Goal: Browse casually: Explore the website without a specific task or goal

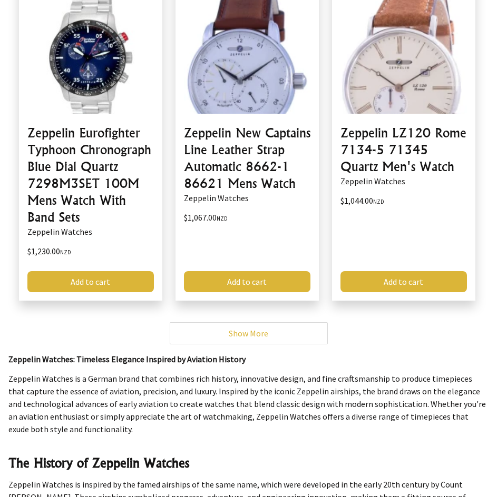
click at [197, 353] on p "Zeppelin Watches: Timeless Elegance Inspired by Aviation History" at bounding box center [248, 359] width 480 height 13
click at [236, 334] on link "Show More" at bounding box center [249, 333] width 158 height 22
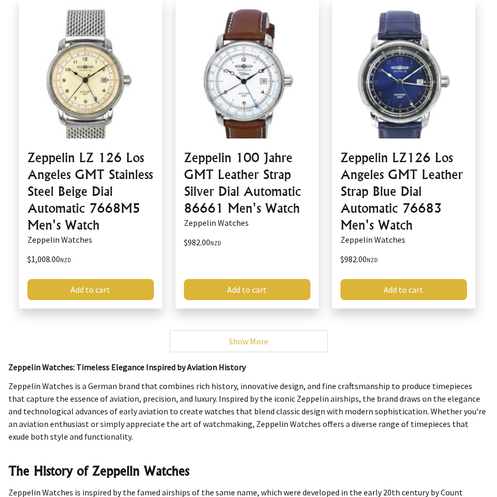
scroll to position [579, 0]
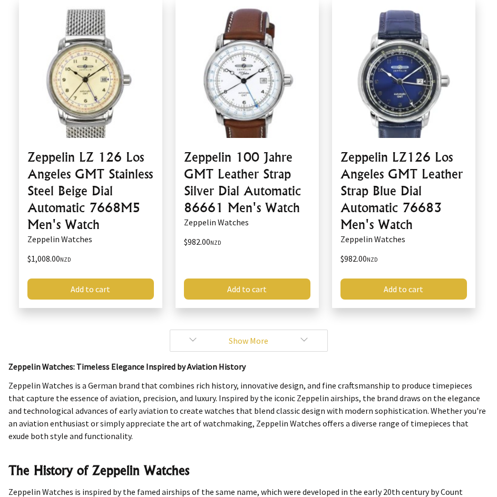
click at [252, 335] on link "Show More" at bounding box center [249, 341] width 158 height 22
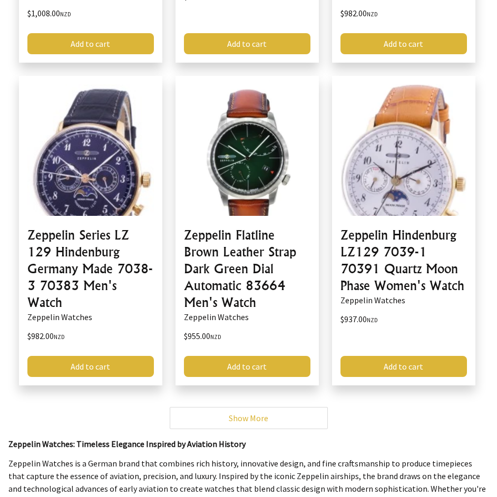
scroll to position [843, 0]
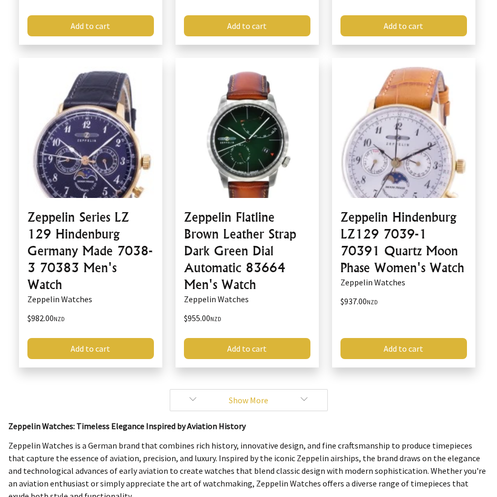
click at [223, 394] on link "Show More" at bounding box center [249, 400] width 158 height 22
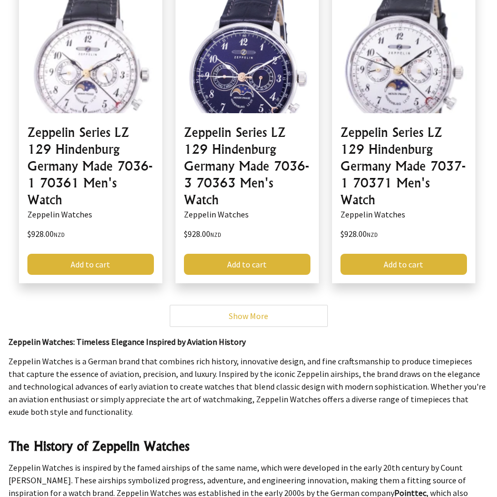
scroll to position [1264, 0]
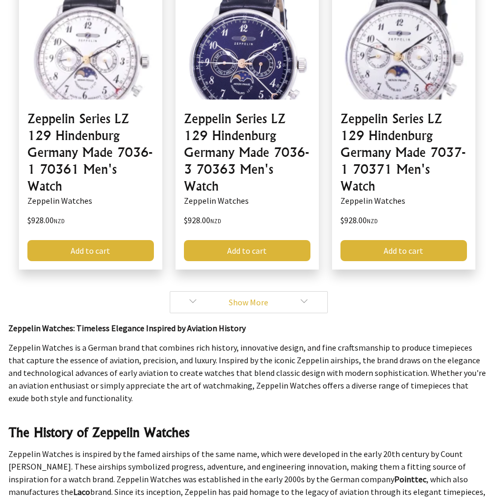
click at [229, 302] on link "Show More" at bounding box center [249, 302] width 158 height 22
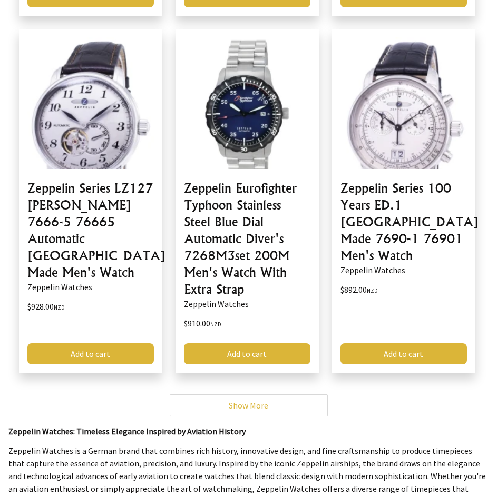
scroll to position [1527, 0]
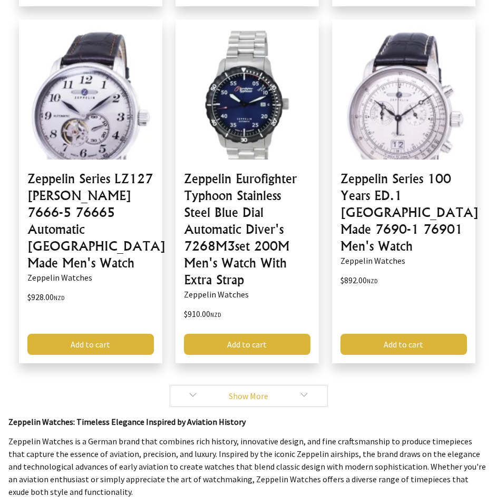
drag, startPoint x: 269, startPoint y: 395, endPoint x: 328, endPoint y: 408, distance: 60.2
click at [269, 396] on link "Show More" at bounding box center [249, 396] width 158 height 22
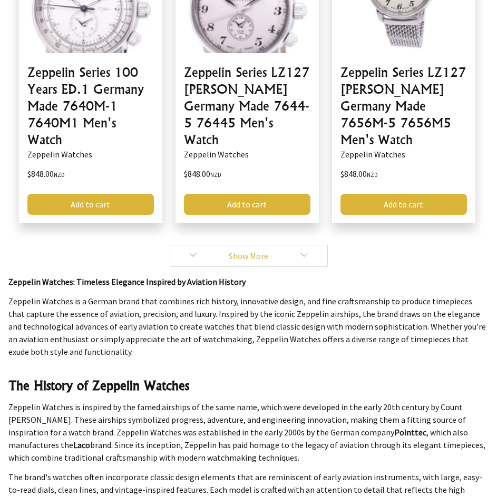
scroll to position [2001, 0]
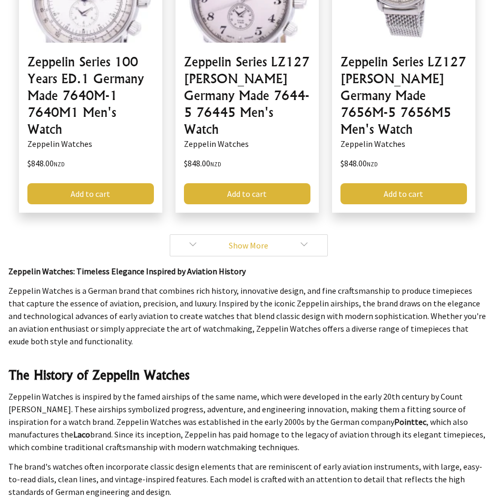
click at [270, 234] on link "Show More" at bounding box center [249, 245] width 158 height 22
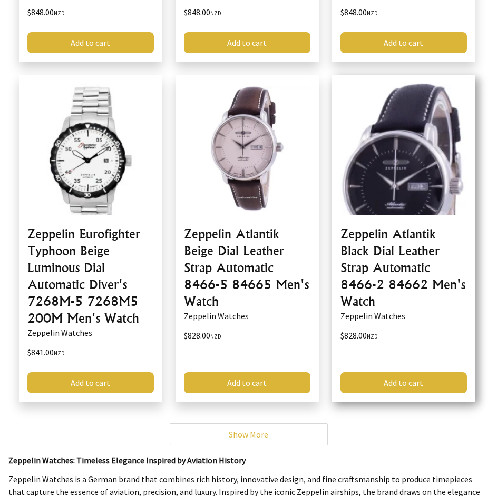
scroll to position [2212, 0]
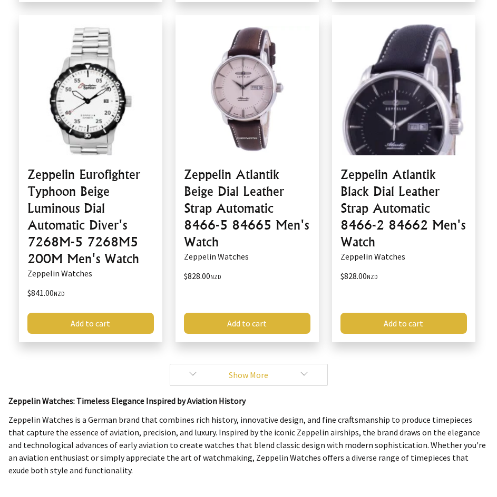
click at [255, 380] on link "Show More" at bounding box center [249, 375] width 158 height 22
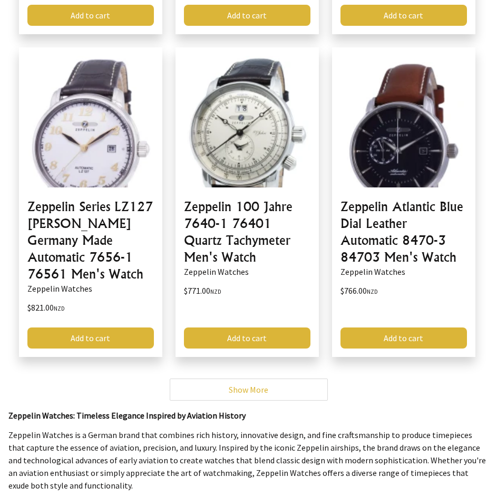
scroll to position [2528, 0]
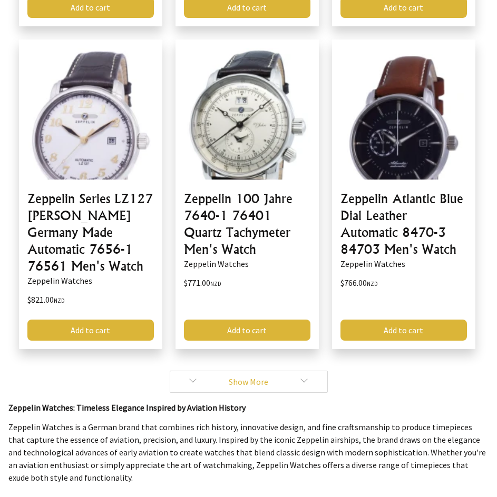
click at [267, 371] on link "Show More" at bounding box center [249, 382] width 158 height 22
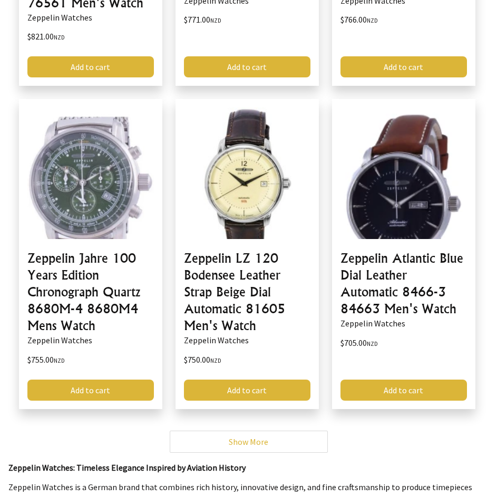
scroll to position [2844, 0]
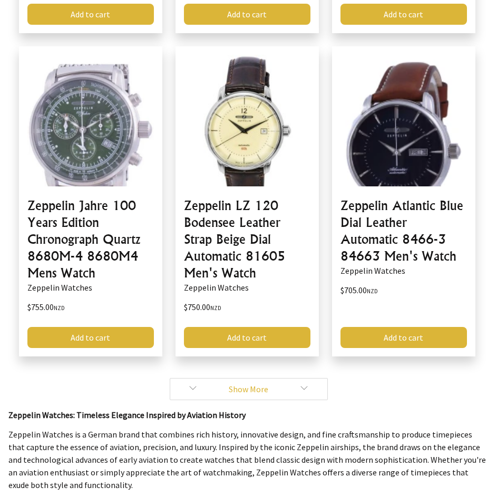
click at [292, 378] on link "Show More" at bounding box center [249, 389] width 158 height 22
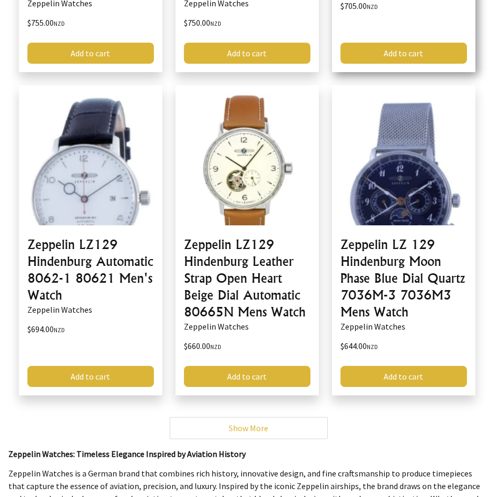
scroll to position [3160, 0]
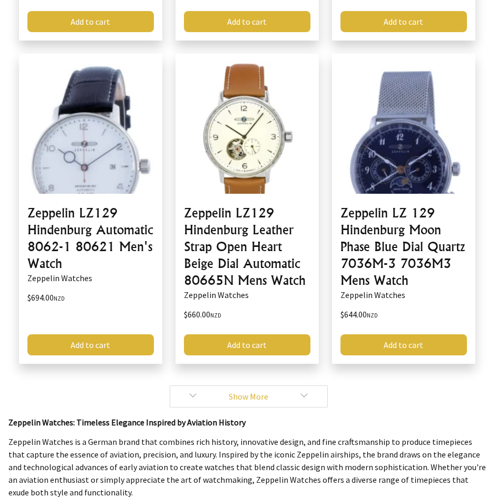
click at [302, 385] on link "Show More" at bounding box center [249, 396] width 158 height 22
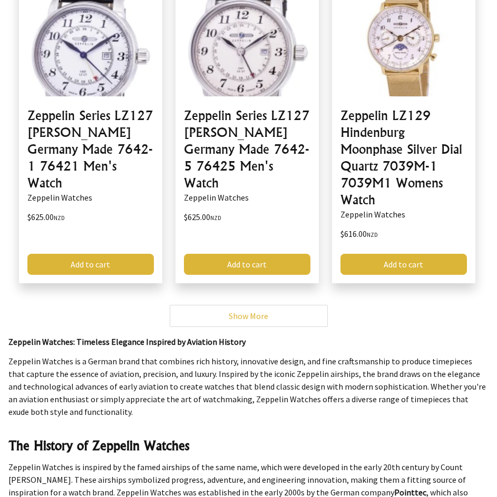
scroll to position [3581, 0]
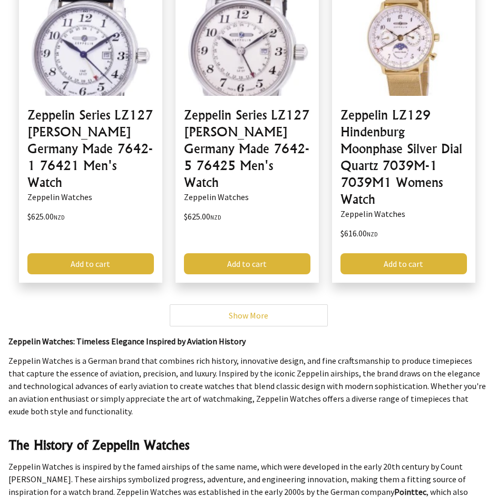
click at [296, 335] on p "Zeppelin Watches: Timeless Elegance Inspired by Aviation History" at bounding box center [248, 341] width 480 height 13
click at [304, 304] on link "Show More" at bounding box center [249, 315] width 158 height 22
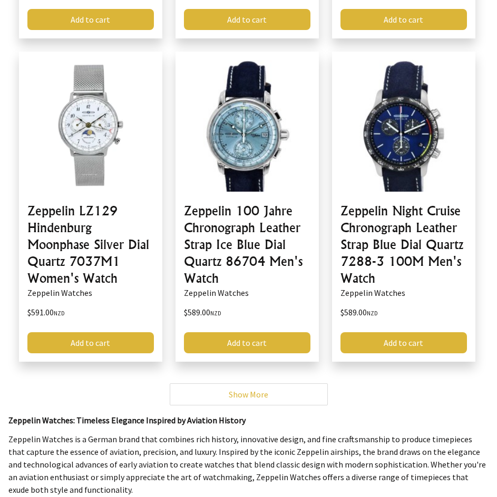
scroll to position [3844, 0]
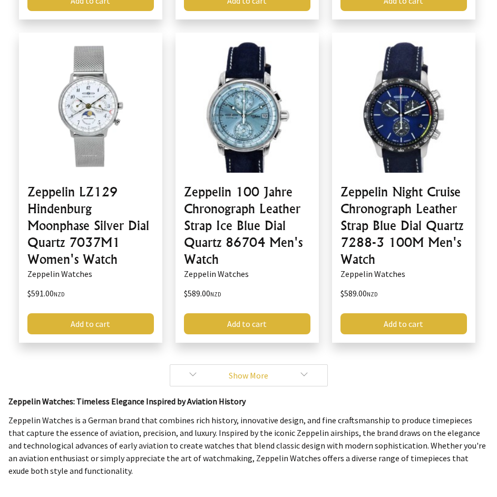
click at [262, 366] on link "Show More" at bounding box center [249, 375] width 158 height 22
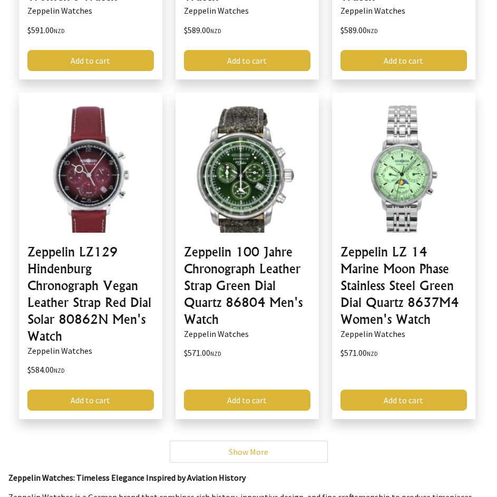
scroll to position [4160, 0]
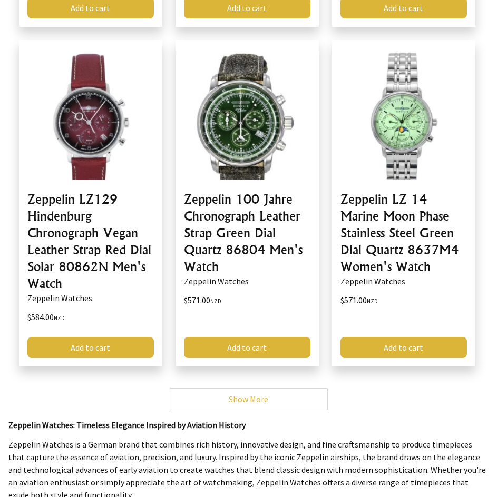
click at [294, 388] on link "Show More" at bounding box center [249, 399] width 158 height 22
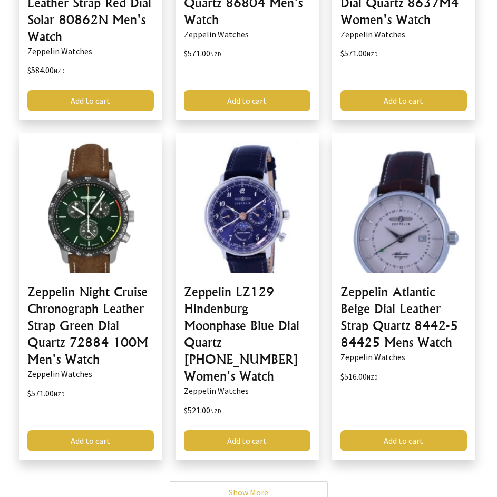
scroll to position [4529, 0]
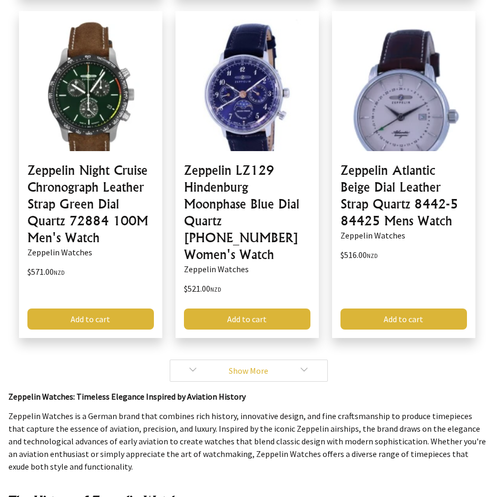
click at [318, 360] on link "Show More" at bounding box center [249, 371] width 158 height 22
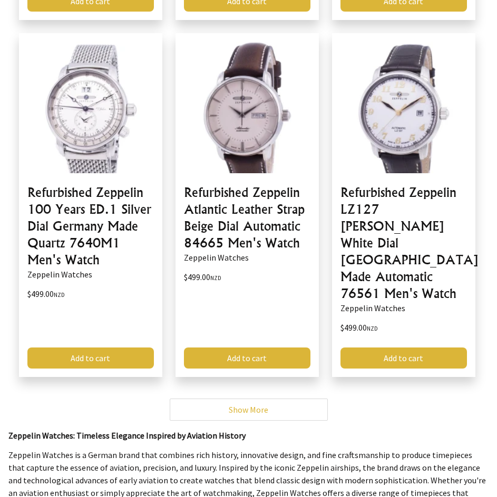
scroll to position [4845, 0]
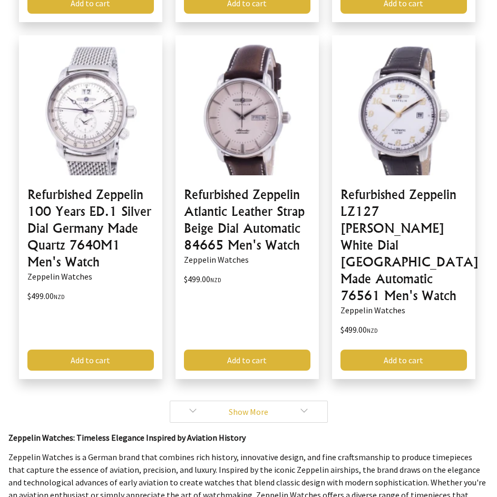
click at [260, 401] on link "Show More" at bounding box center [249, 412] width 158 height 22
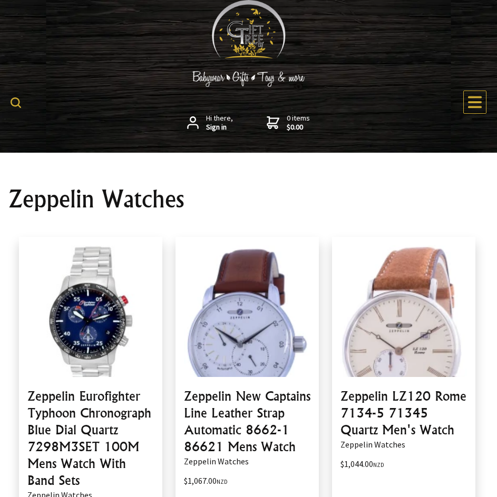
click at [472, 98] on icon at bounding box center [475, 102] width 14 height 12
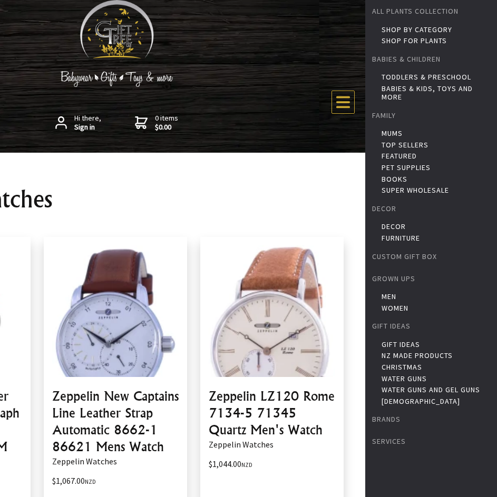
click at [346, 109] on icon at bounding box center [343, 102] width 16 height 16
